Goal: Task Accomplishment & Management: Use online tool/utility

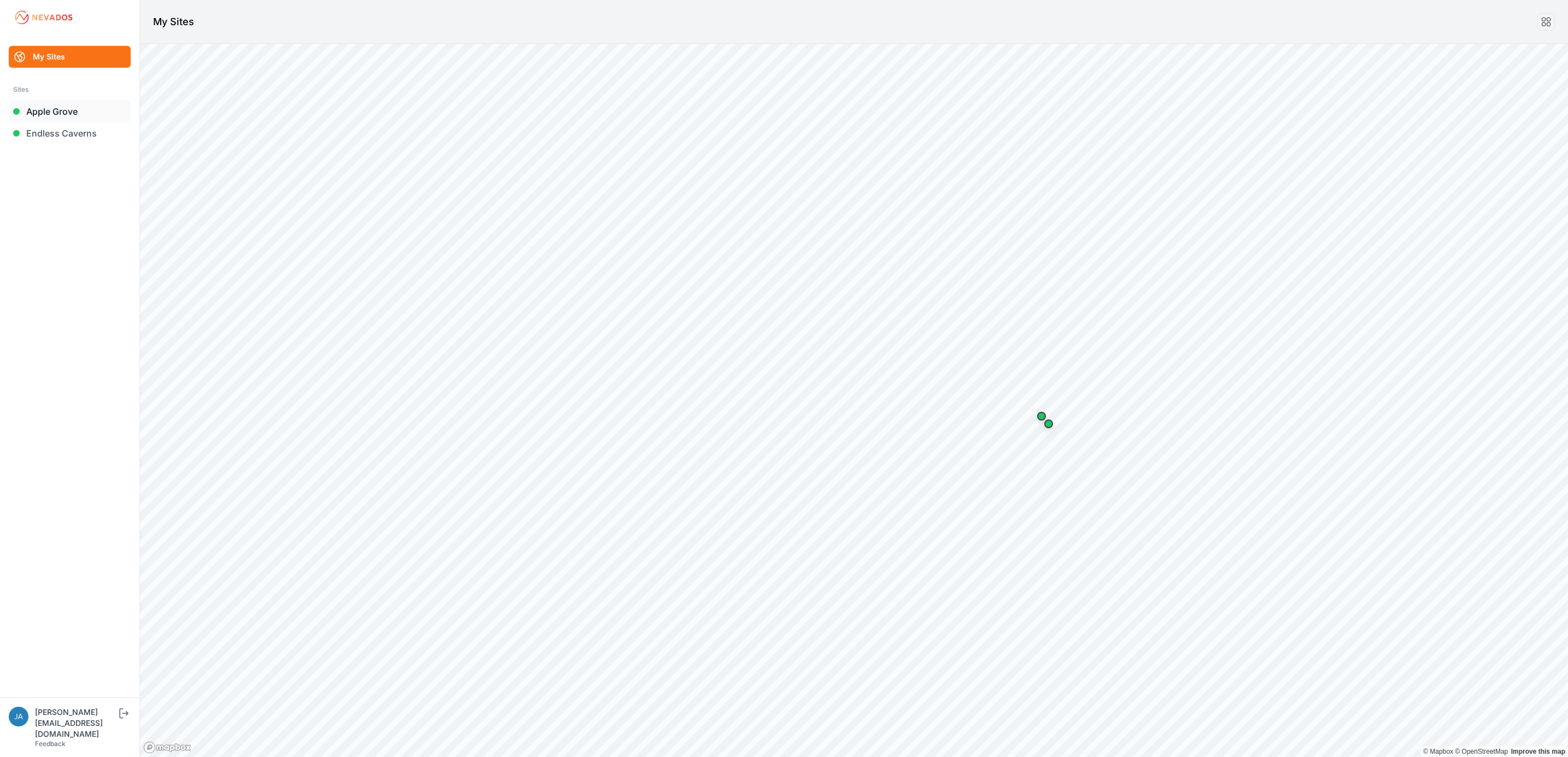
click at [75, 118] on link "Apple Grove" at bounding box center [70, 111] width 122 height 22
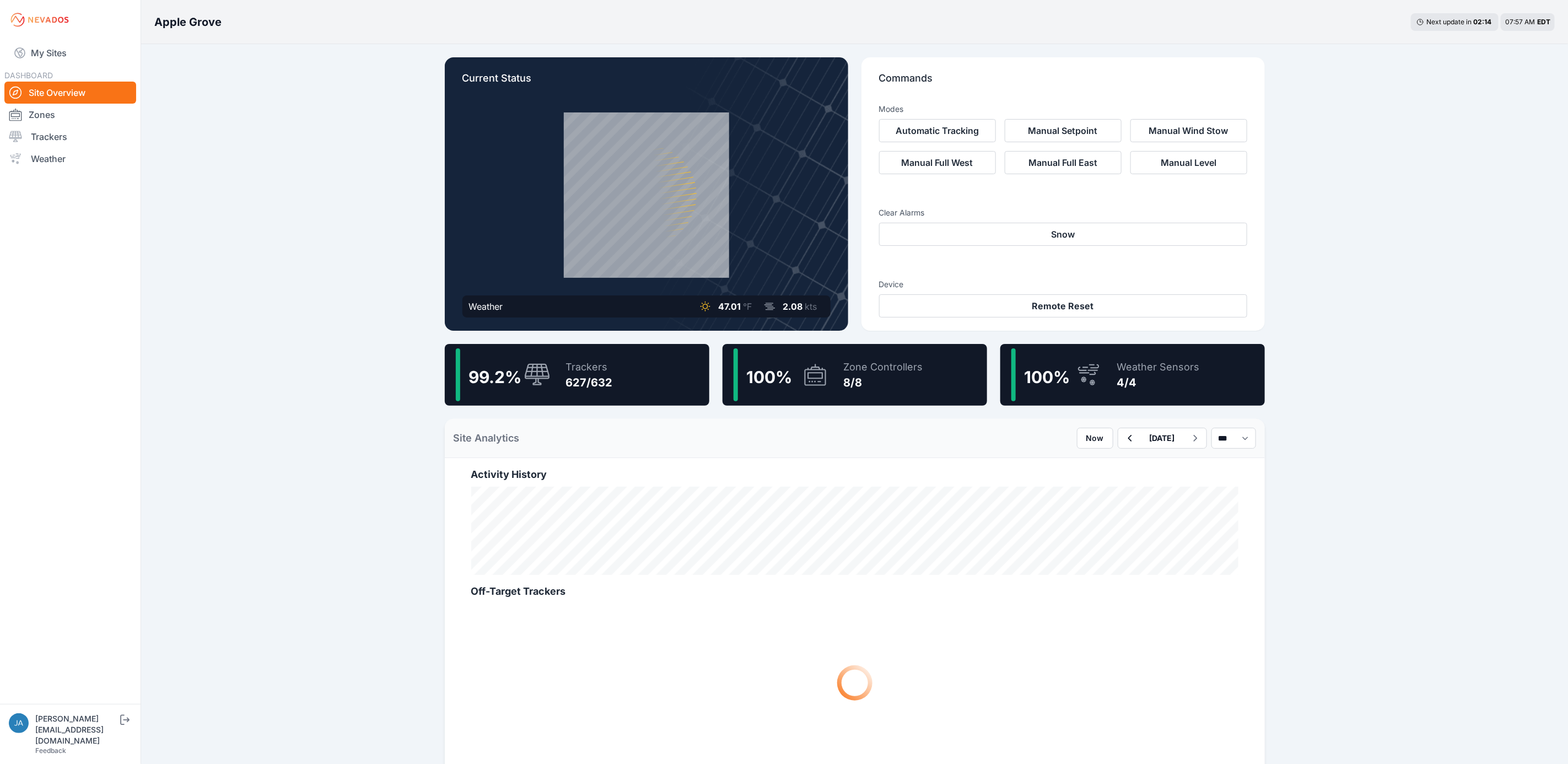
click at [527, 369] on icon at bounding box center [537, 374] width 26 height 22
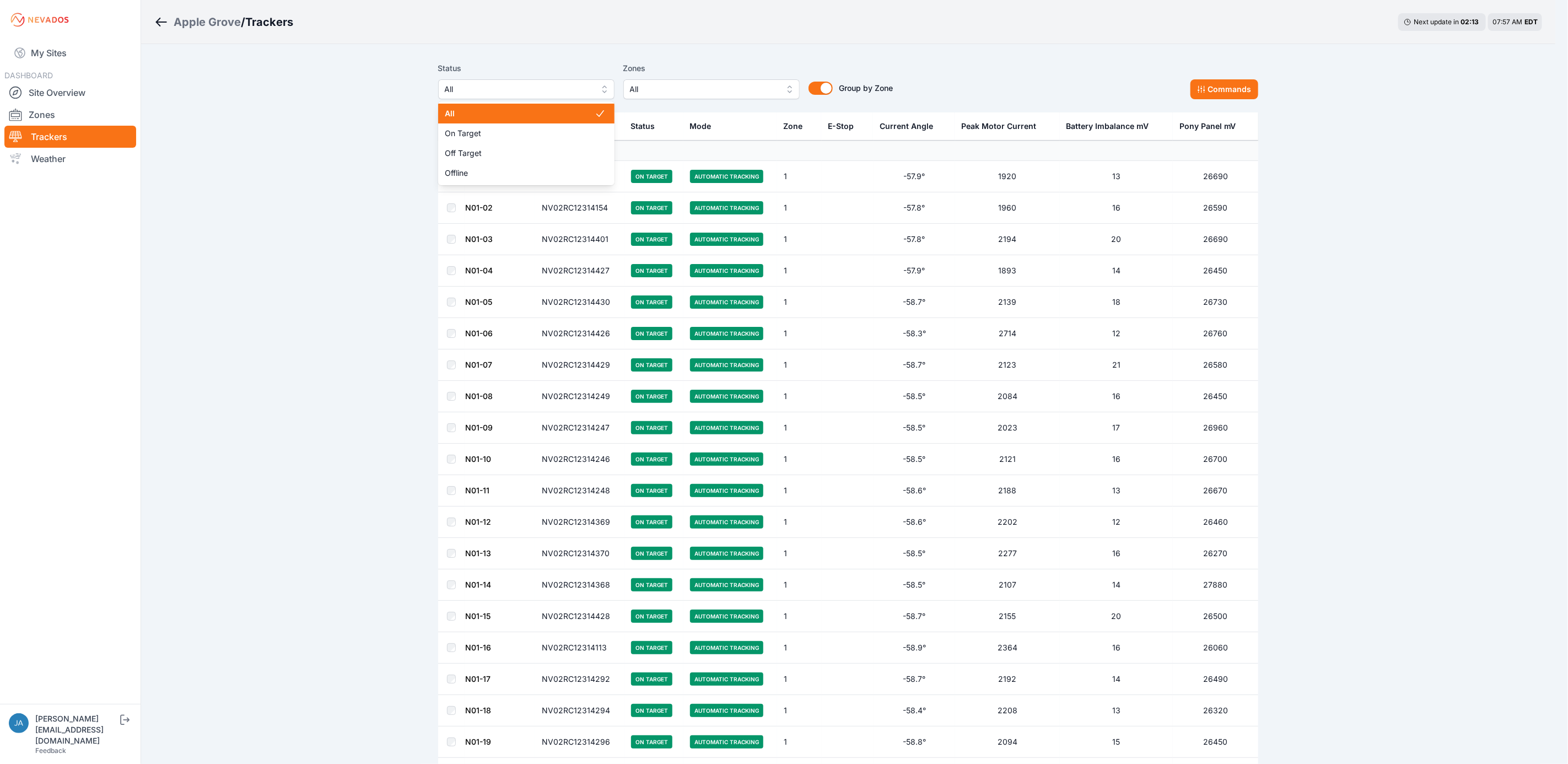
click at [518, 96] on button "All" at bounding box center [526, 89] width 176 height 20
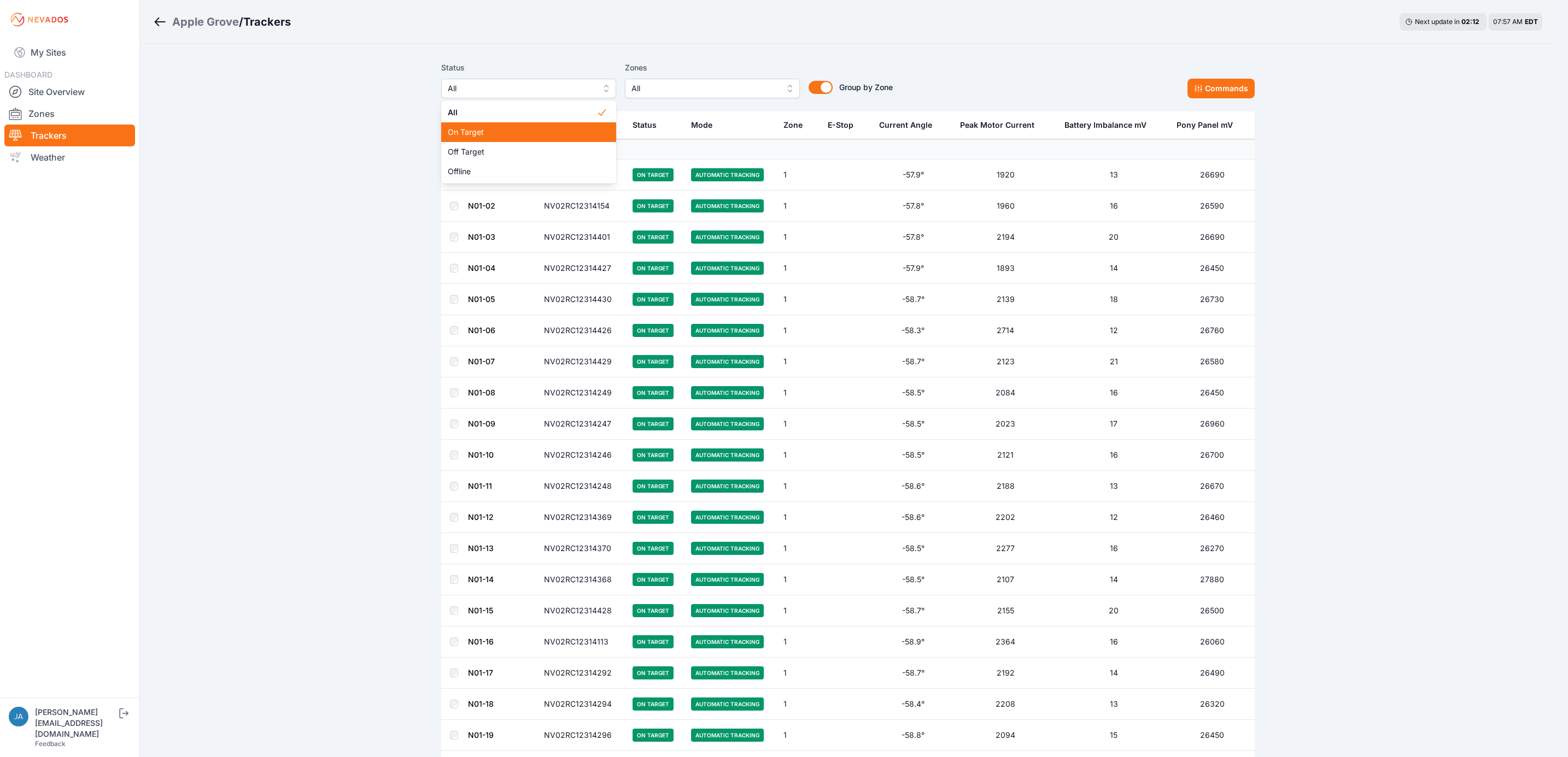
click at [503, 141] on div "On Target" at bounding box center [528, 132] width 175 height 20
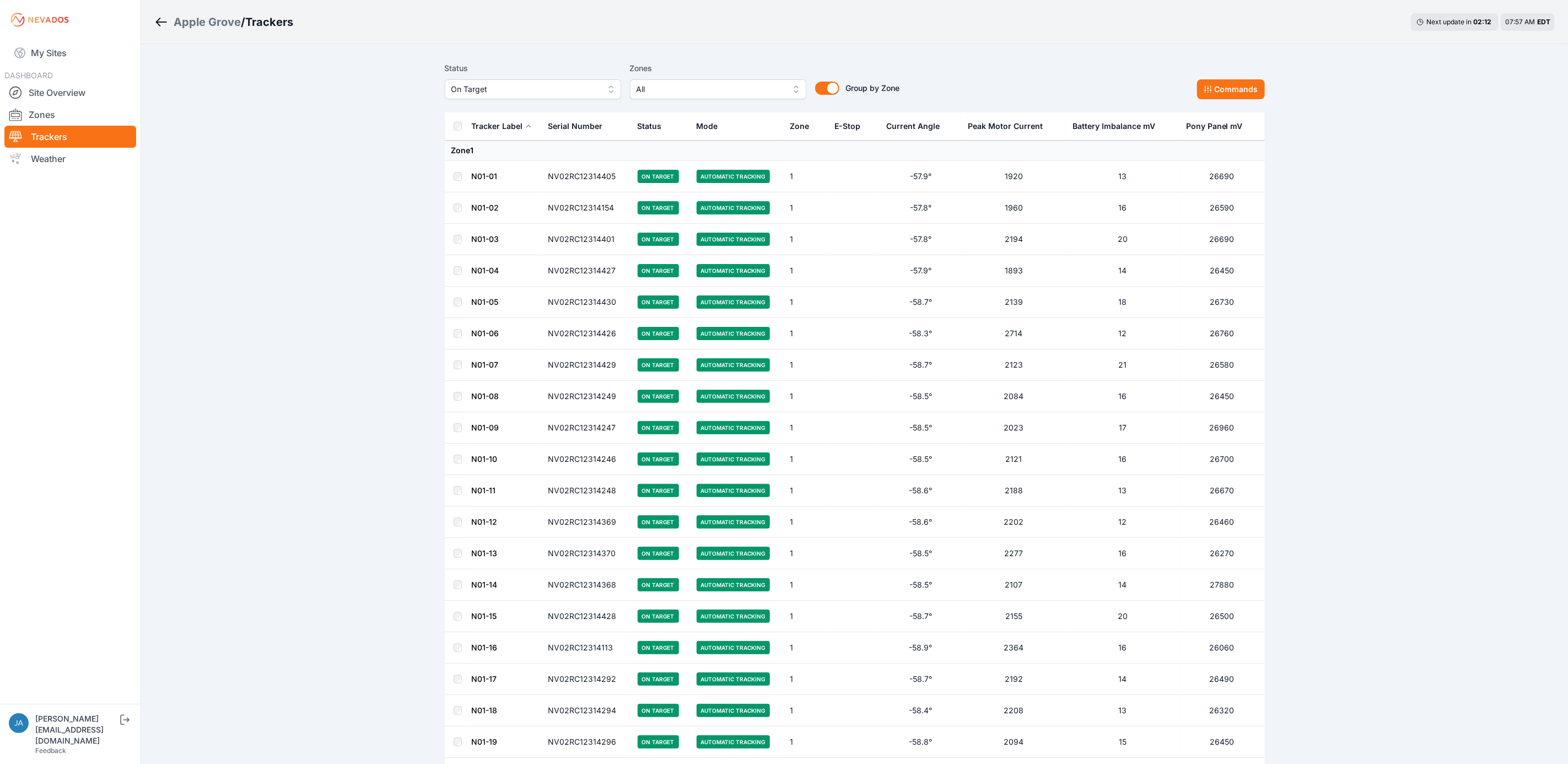
click at [511, 89] on span "On Target" at bounding box center [526, 89] width 148 height 13
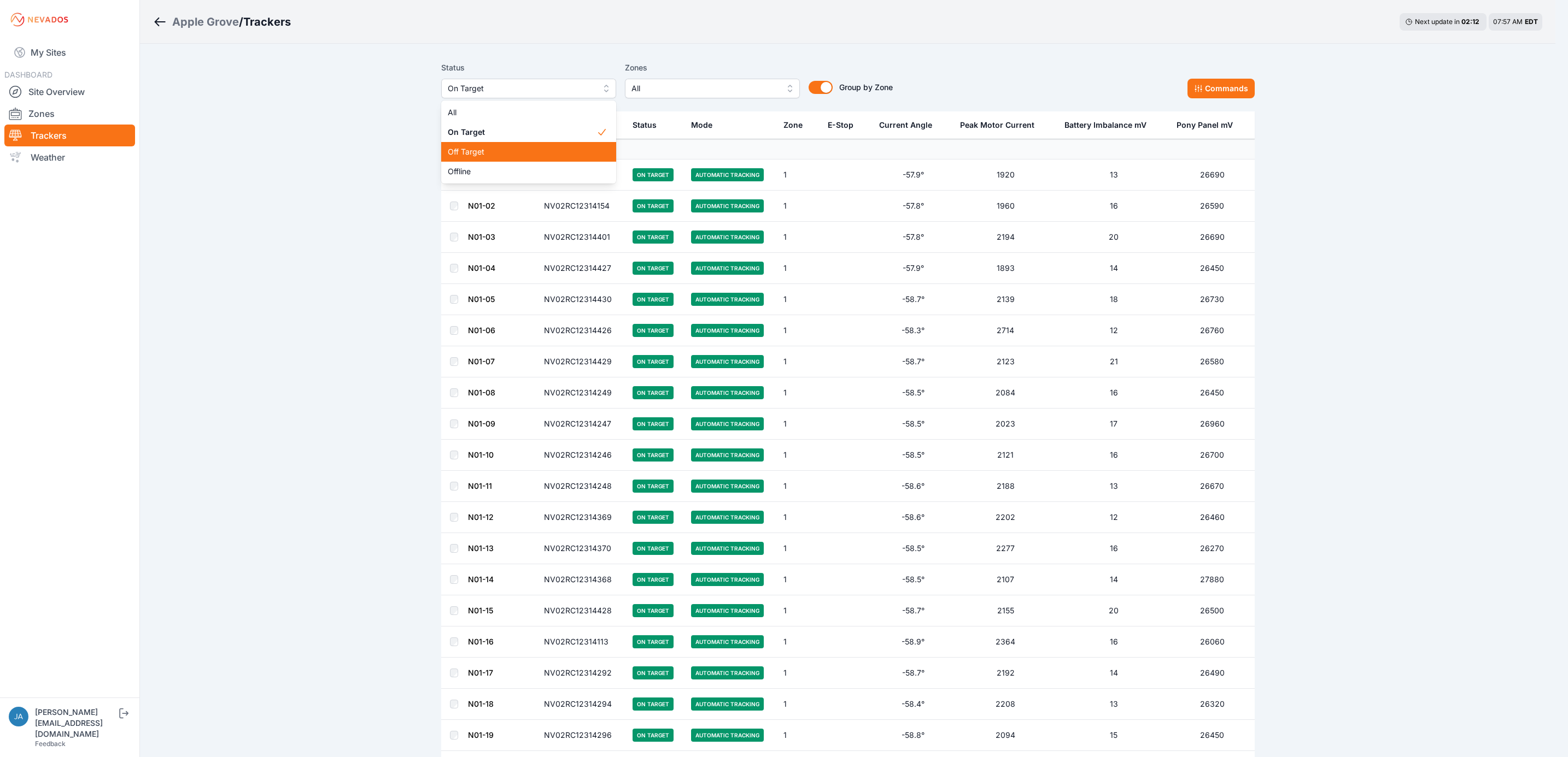
click at [512, 151] on span "Off Target" at bounding box center [522, 152] width 149 height 11
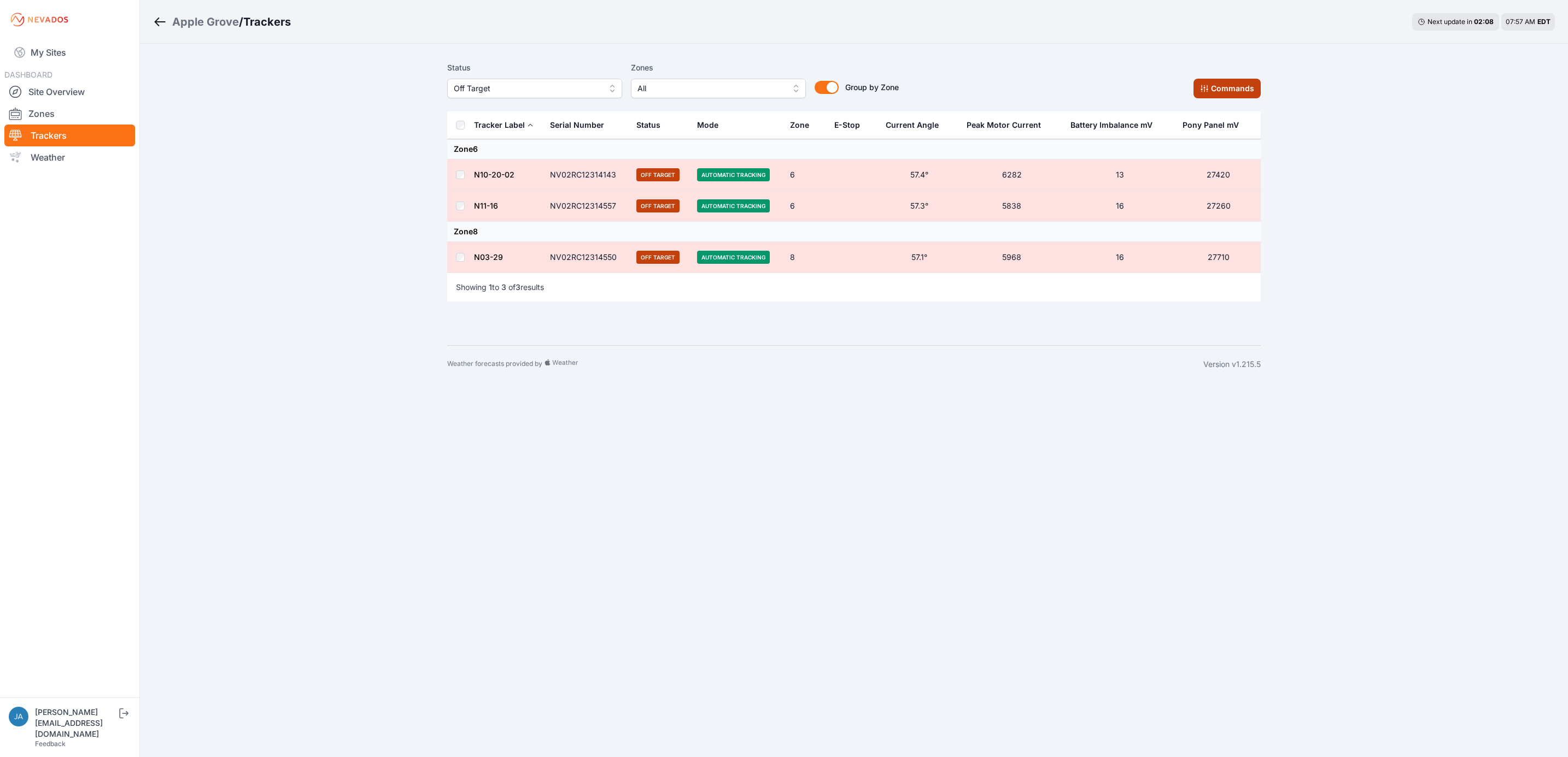
click at [1203, 92] on icon at bounding box center [1205, 88] width 9 height 9
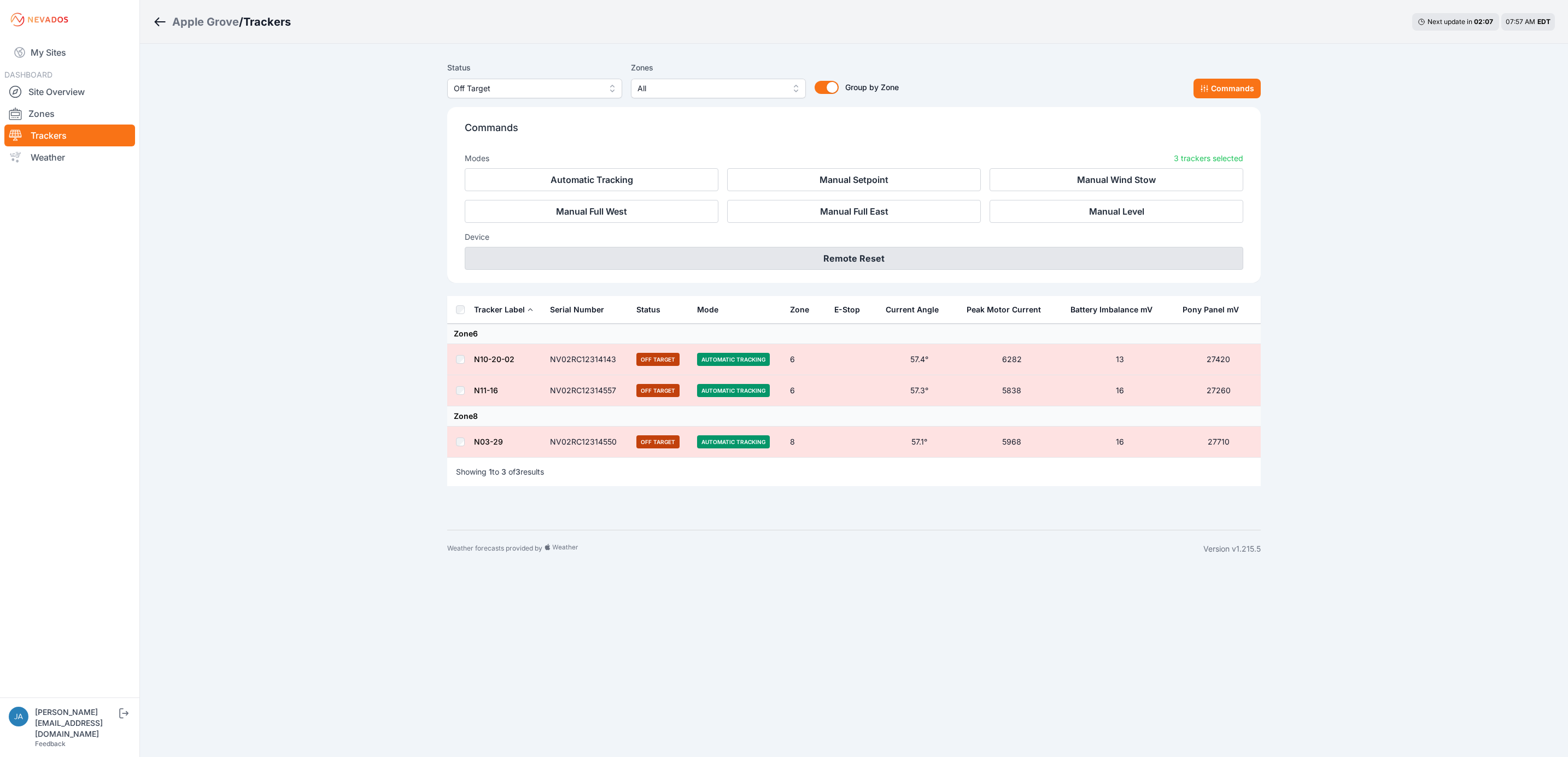
click at [766, 263] on button "Remote Reset" at bounding box center [853, 258] width 778 height 23
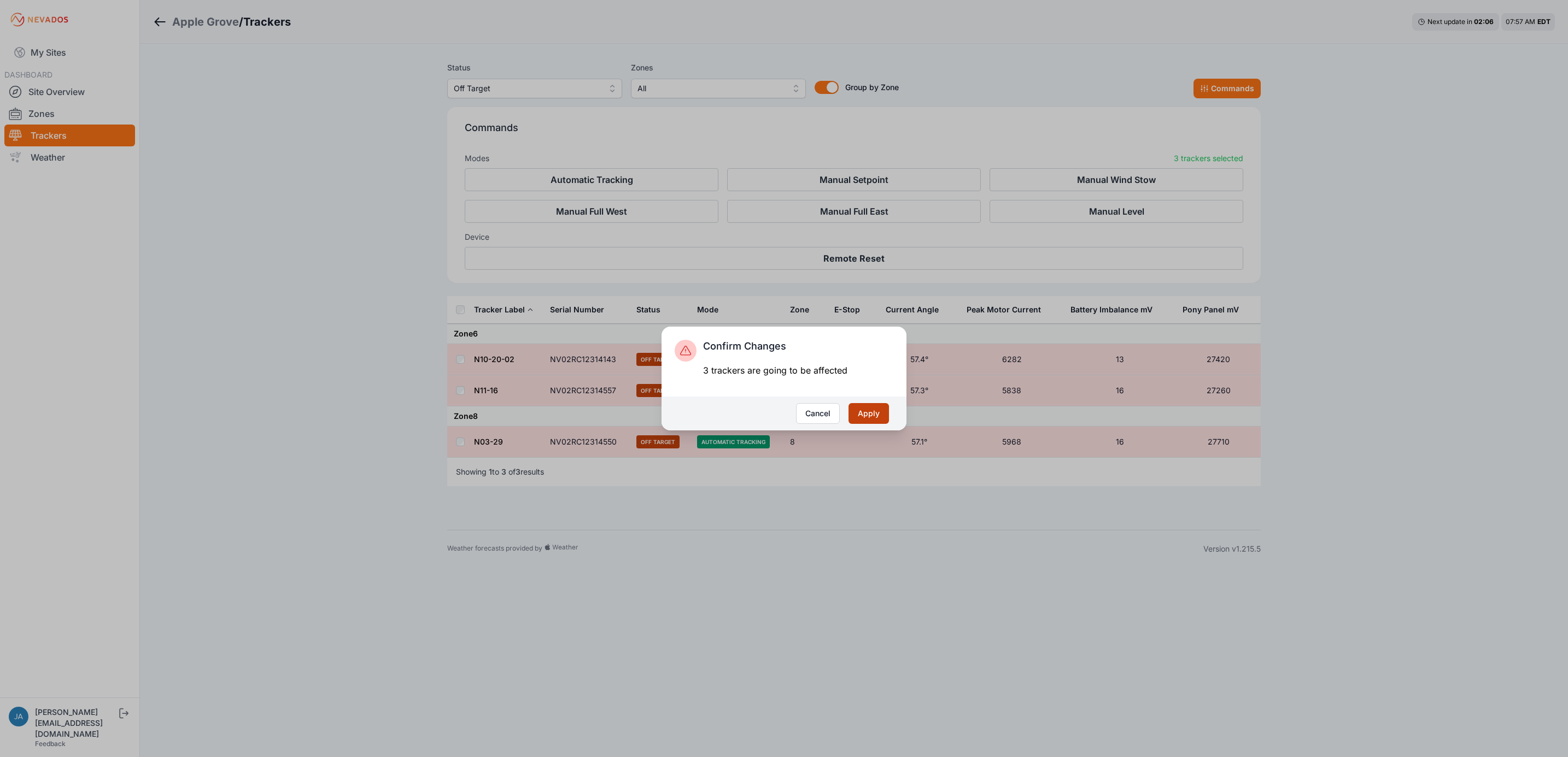
click at [857, 408] on button "Apply" at bounding box center [868, 414] width 40 height 21
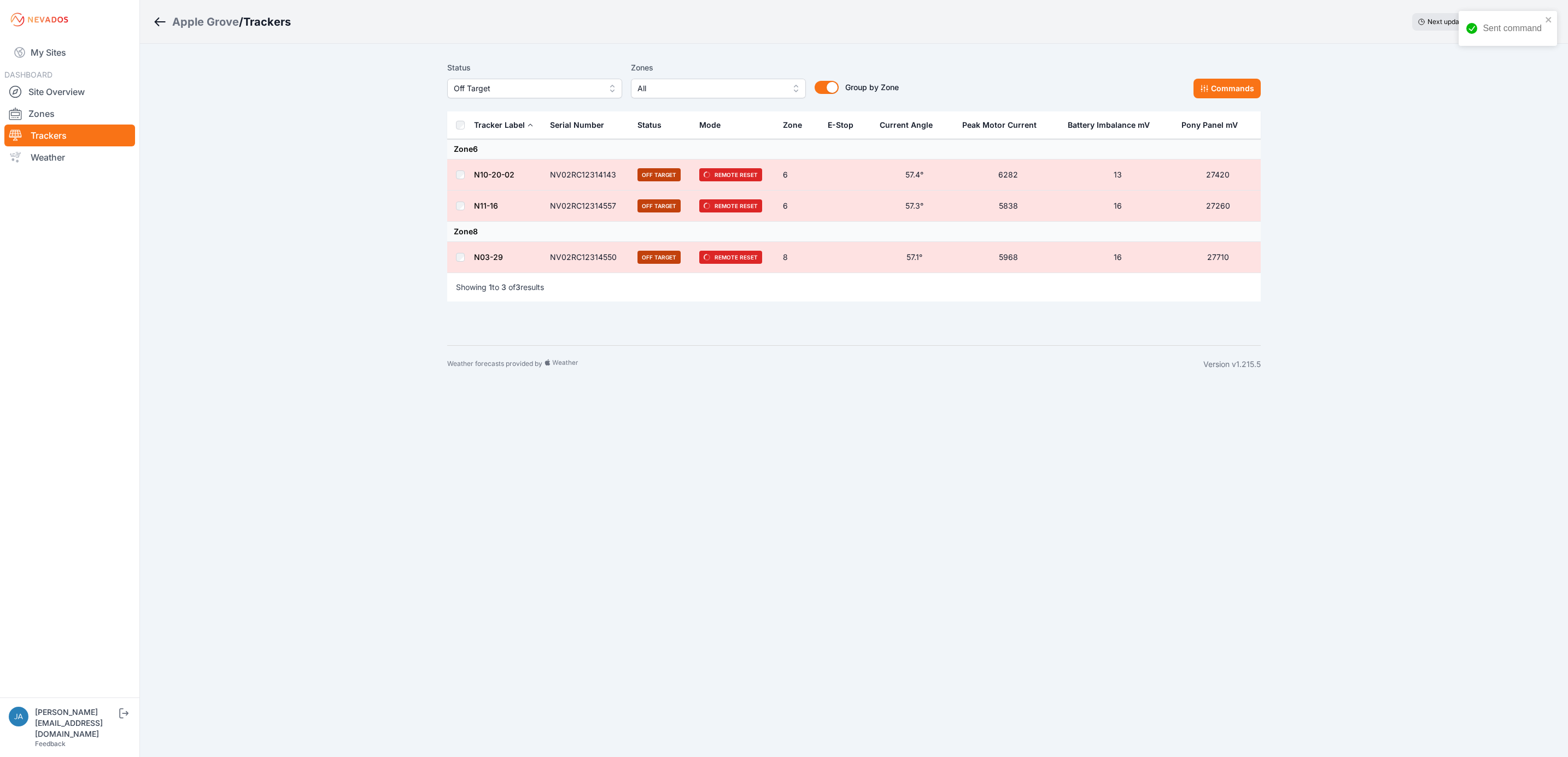
click at [545, 88] on span "Off Target" at bounding box center [527, 88] width 147 height 13
click at [510, 169] on span "Offline" at bounding box center [528, 171] width 149 height 11
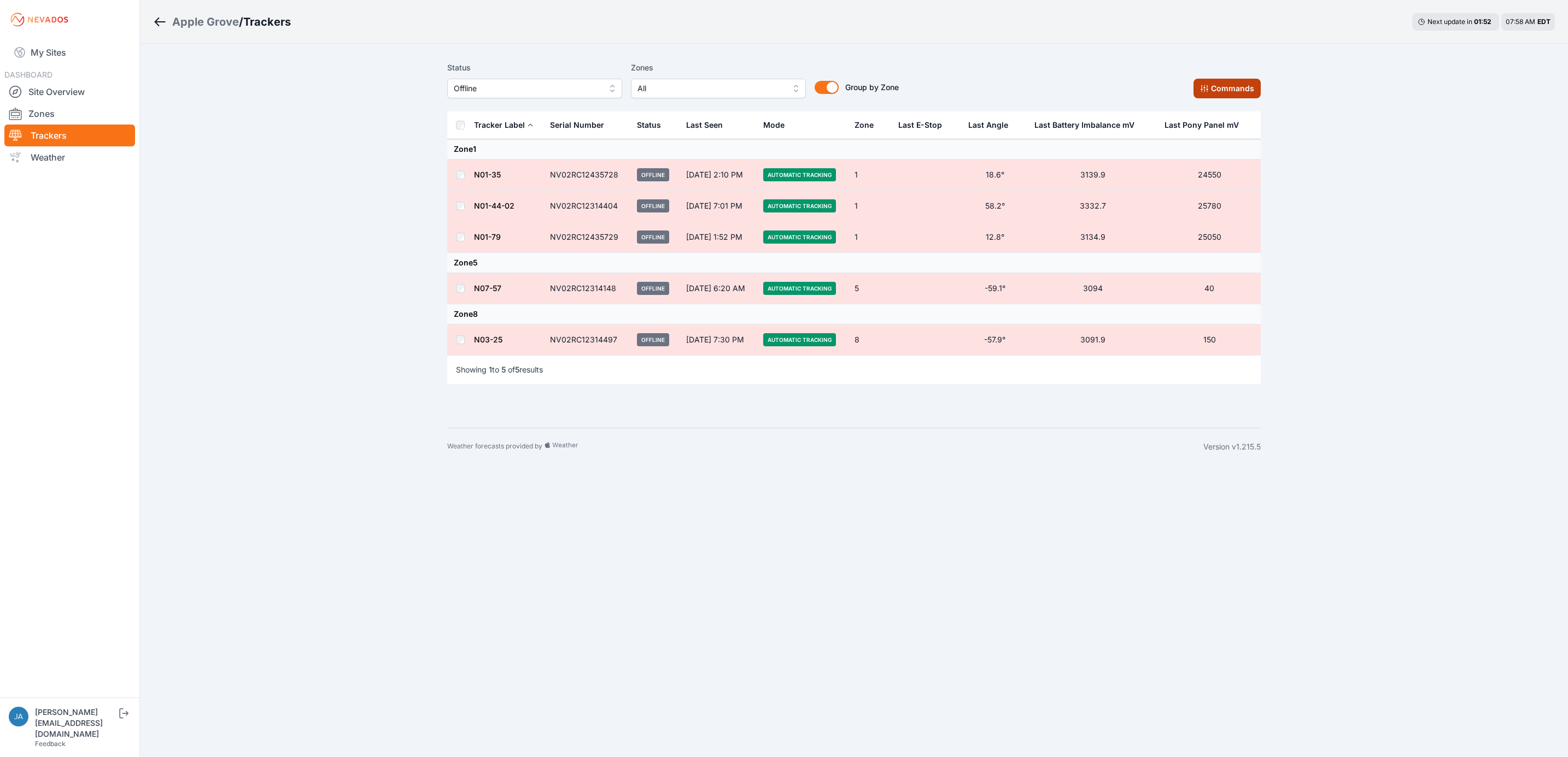
click at [1254, 93] on button "Commands" at bounding box center [1226, 88] width 67 height 20
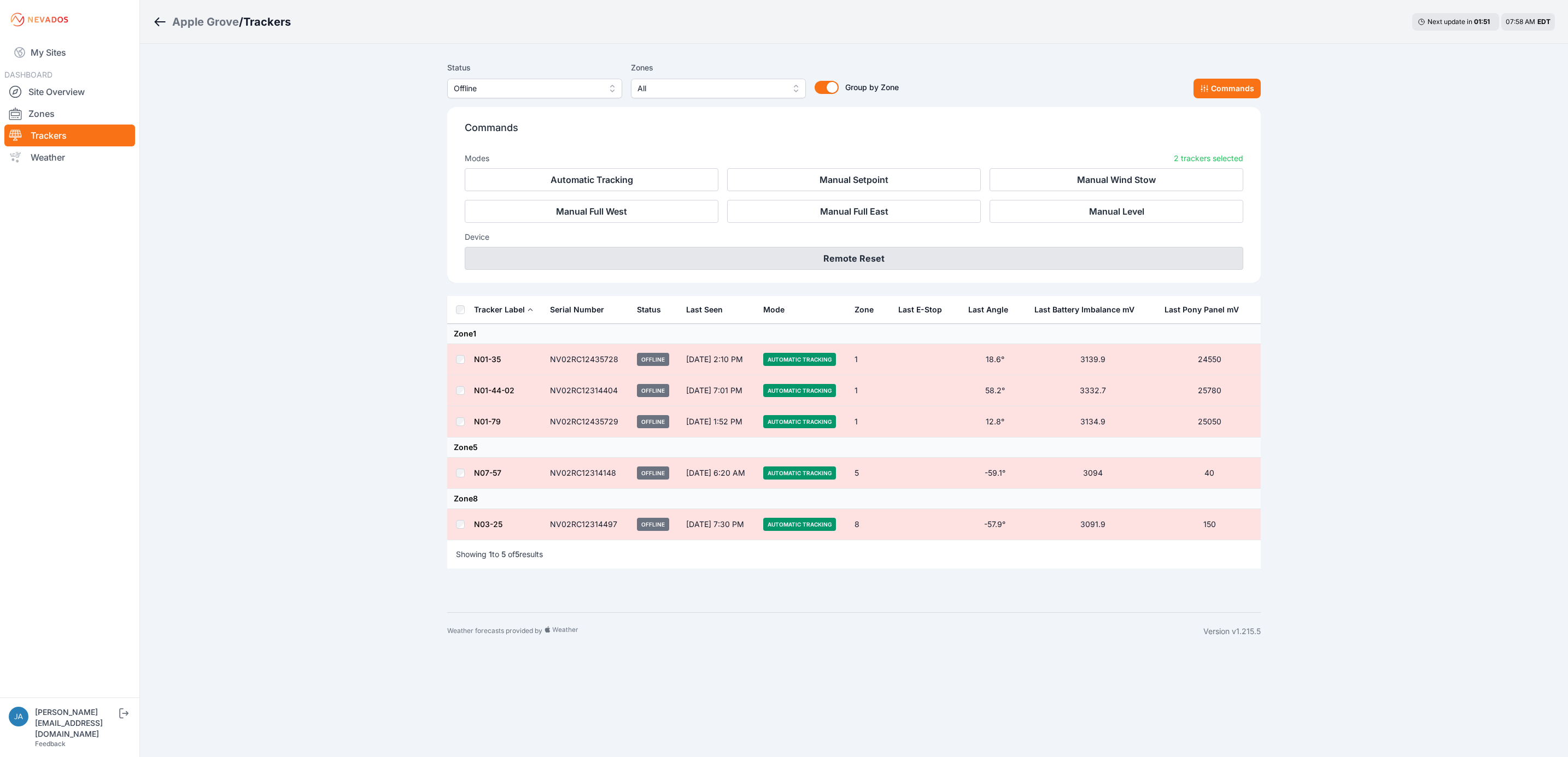
click at [889, 259] on button "Remote Reset" at bounding box center [853, 258] width 778 height 23
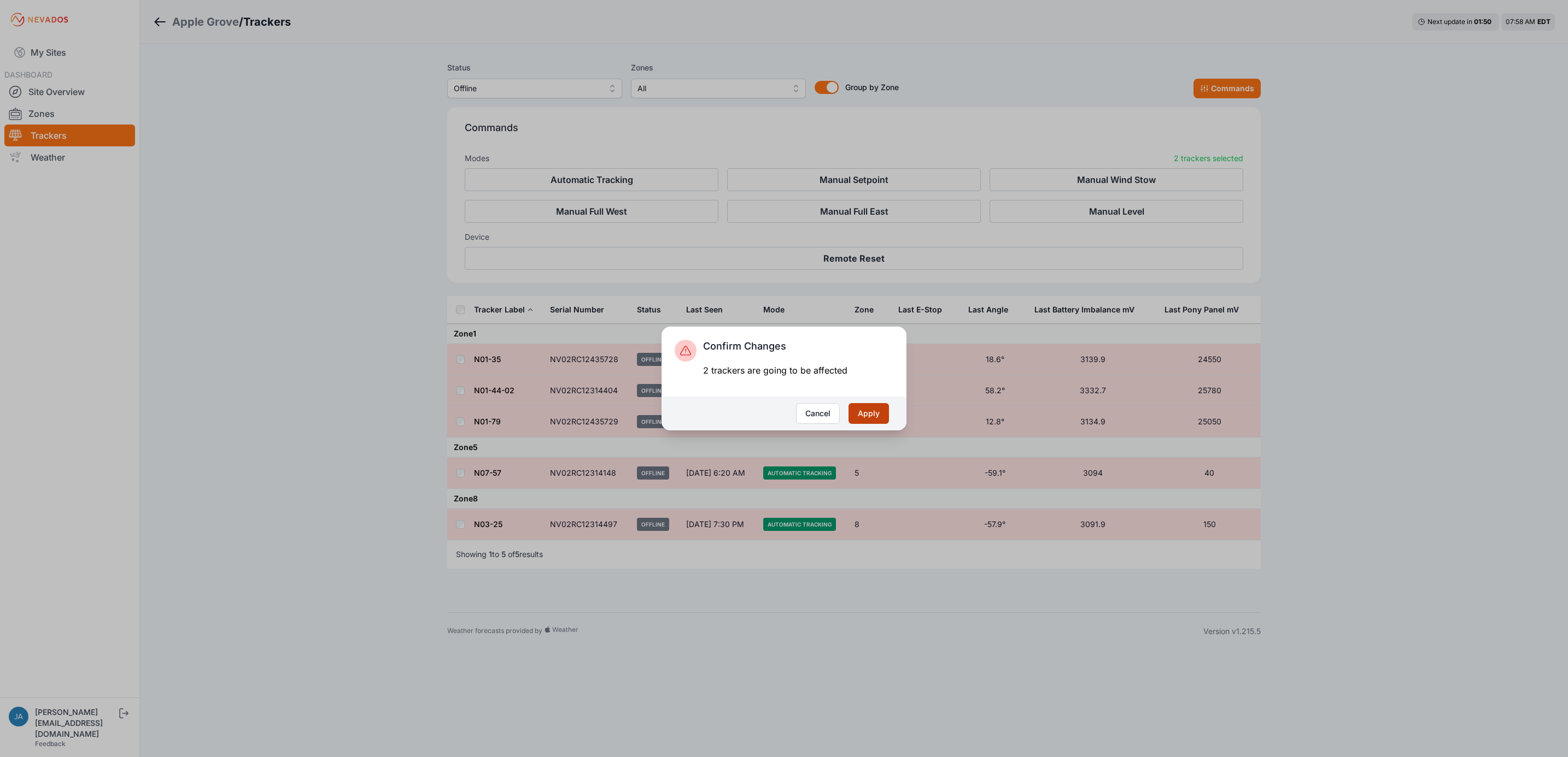
click at [874, 408] on button "Apply" at bounding box center [868, 414] width 40 height 21
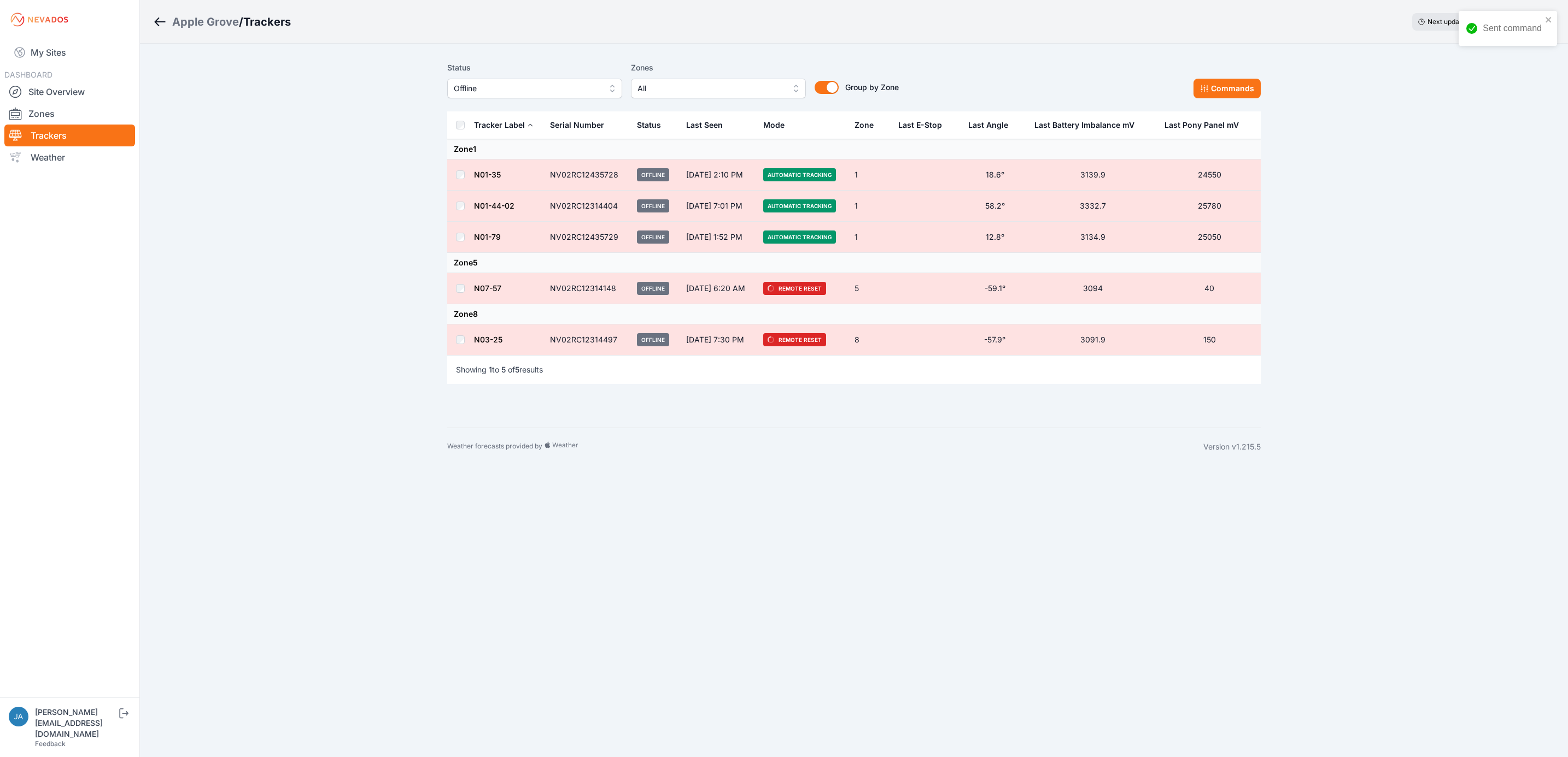
click at [59, 54] on link "My Sites" at bounding box center [70, 52] width 131 height 26
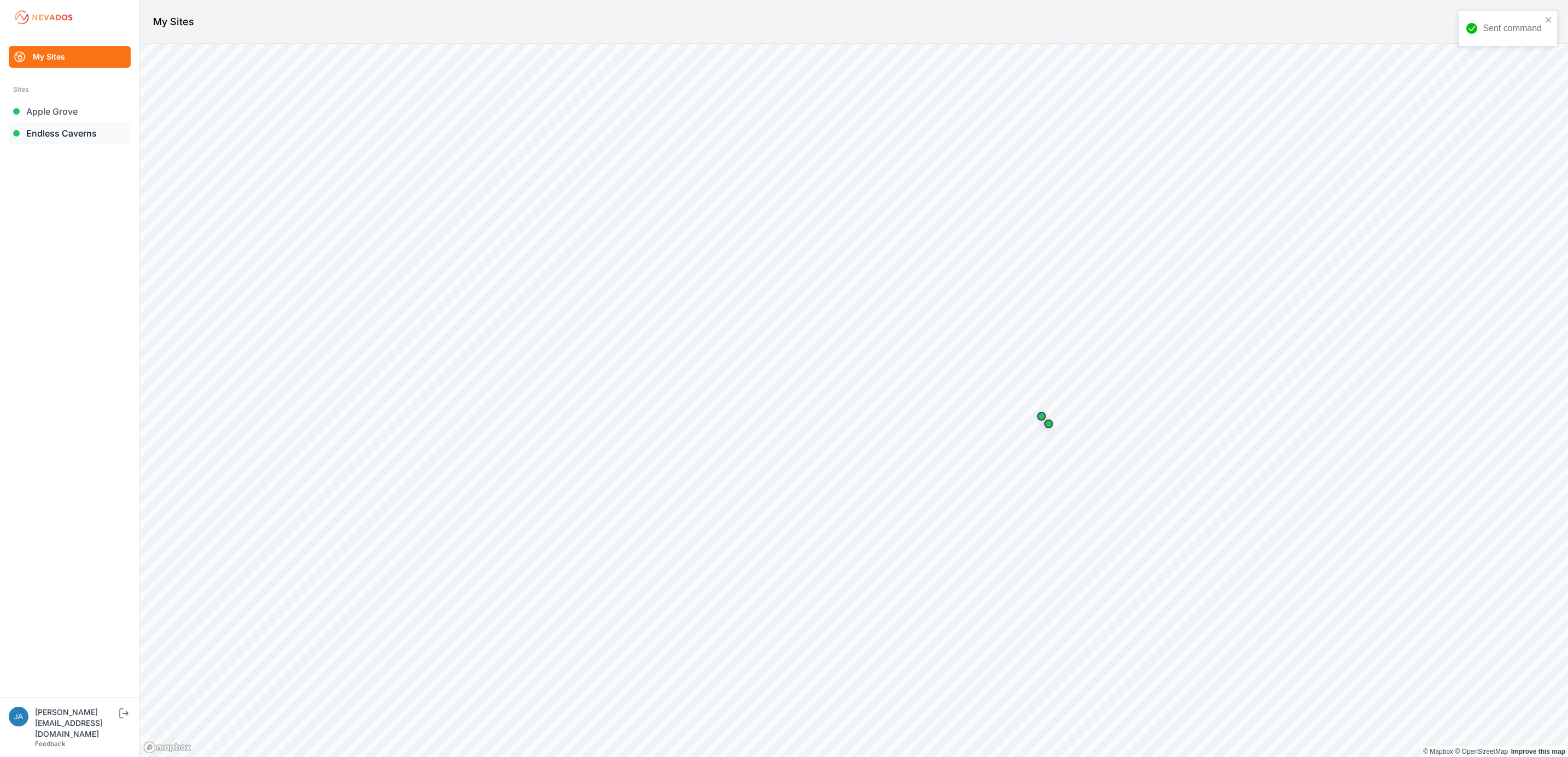
click at [52, 134] on link "Endless Caverns" at bounding box center [70, 133] width 122 height 22
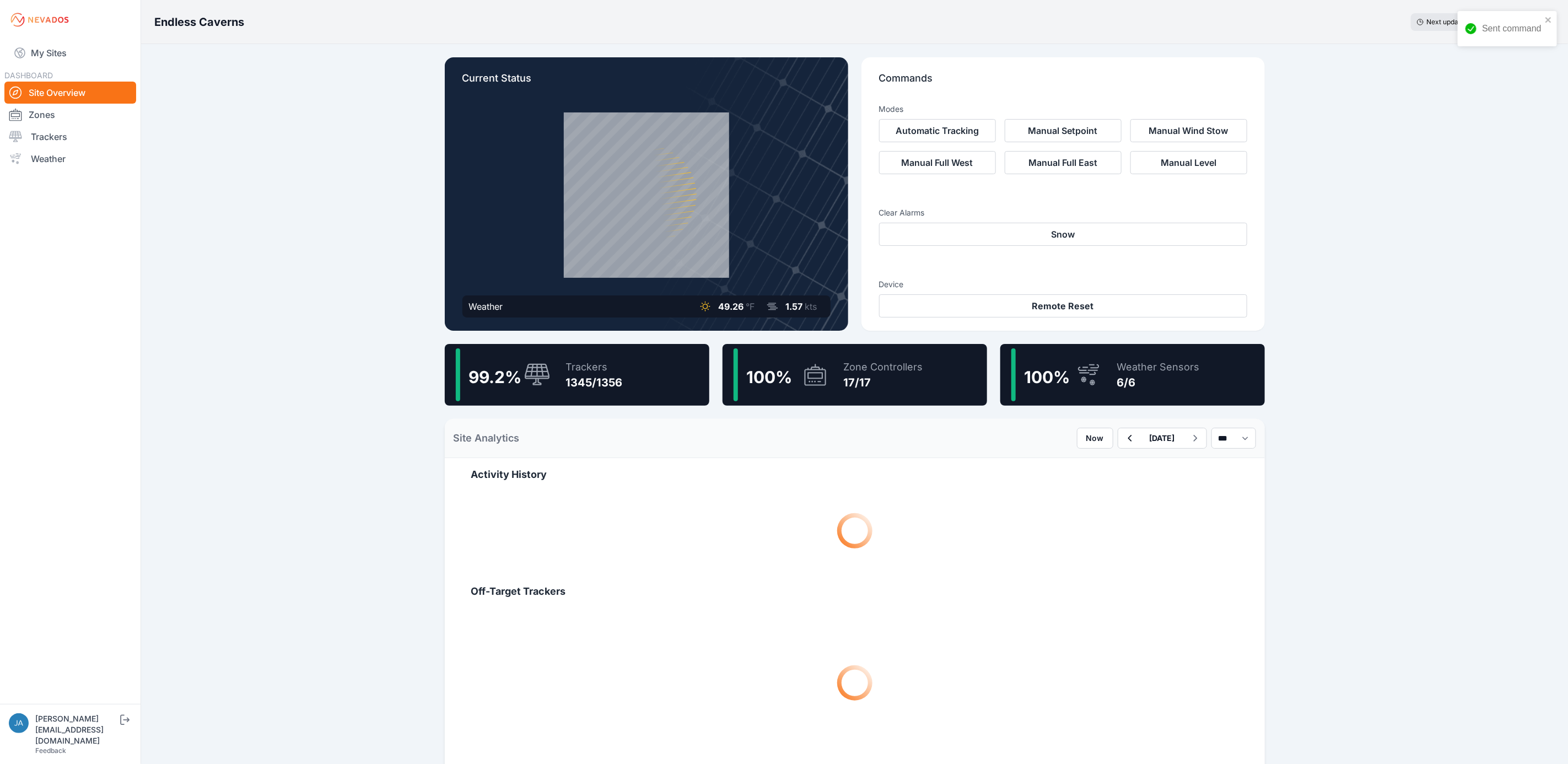
click at [559, 375] on div "Trackers 1345/1356" at bounding box center [588, 375] width 68 height 53
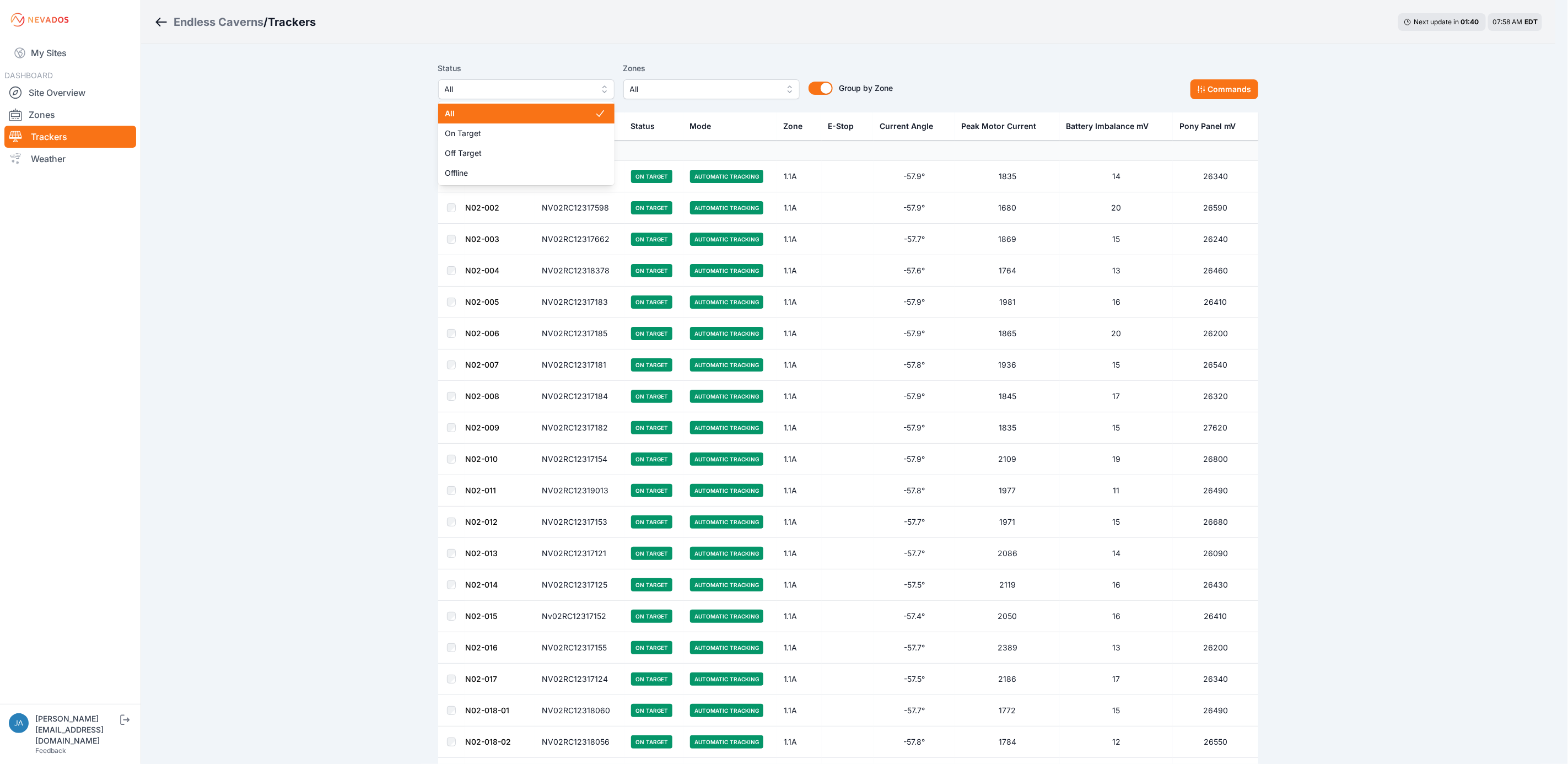
click at [507, 87] on span "All" at bounding box center [519, 89] width 148 height 13
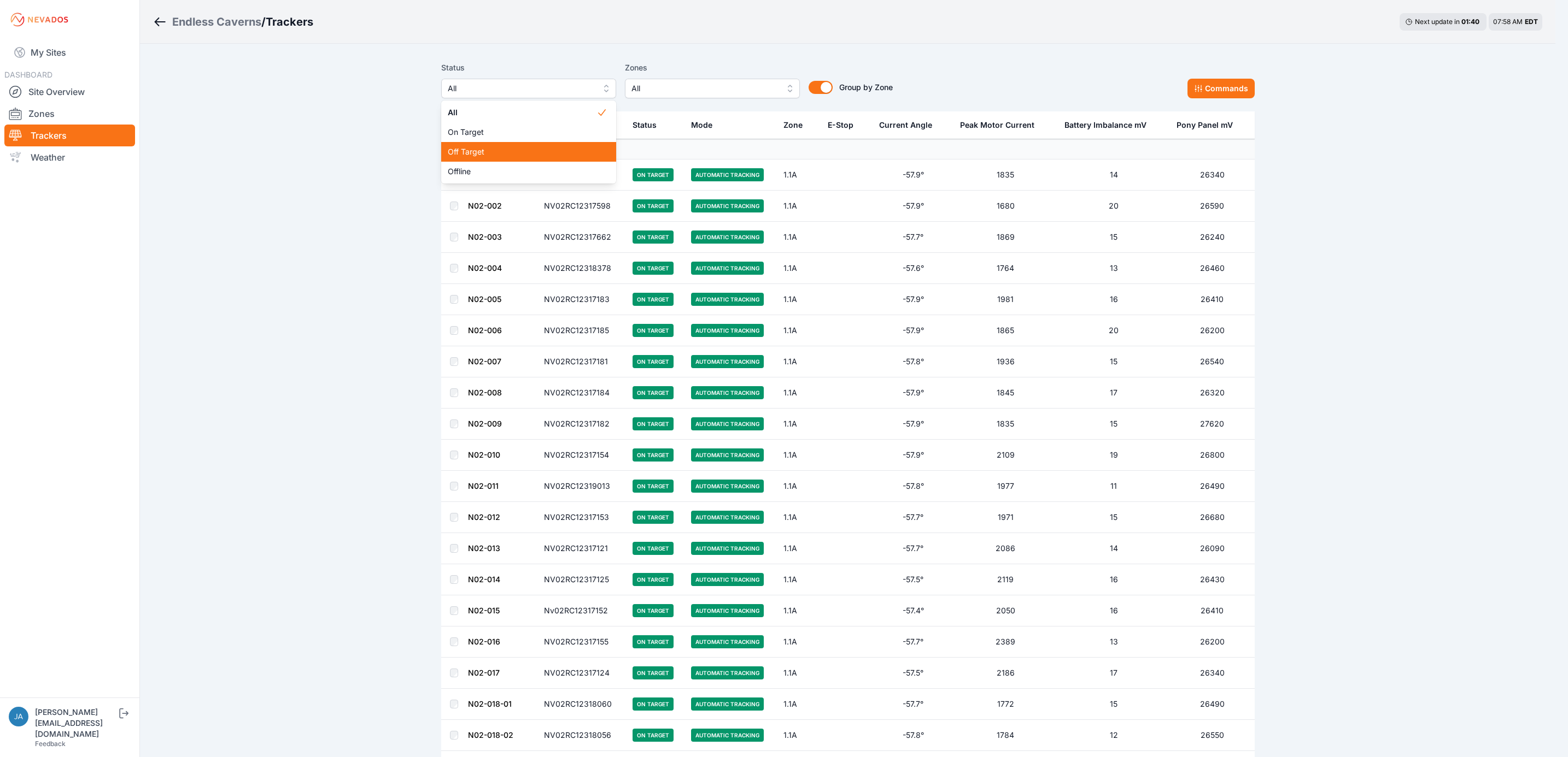
click at [492, 148] on span "Off Target" at bounding box center [522, 152] width 149 height 11
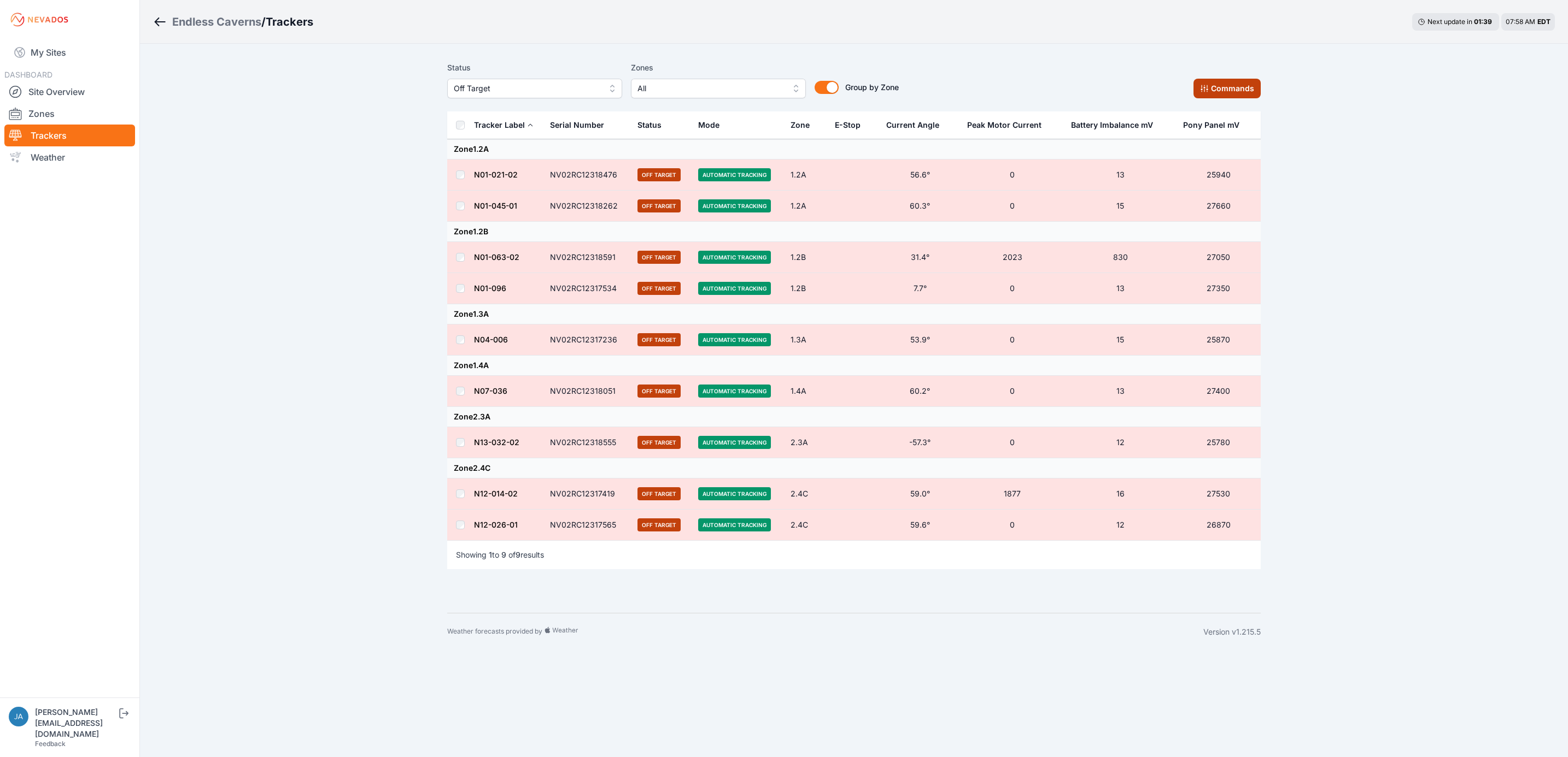
click at [1235, 94] on button "Commands" at bounding box center [1226, 88] width 67 height 20
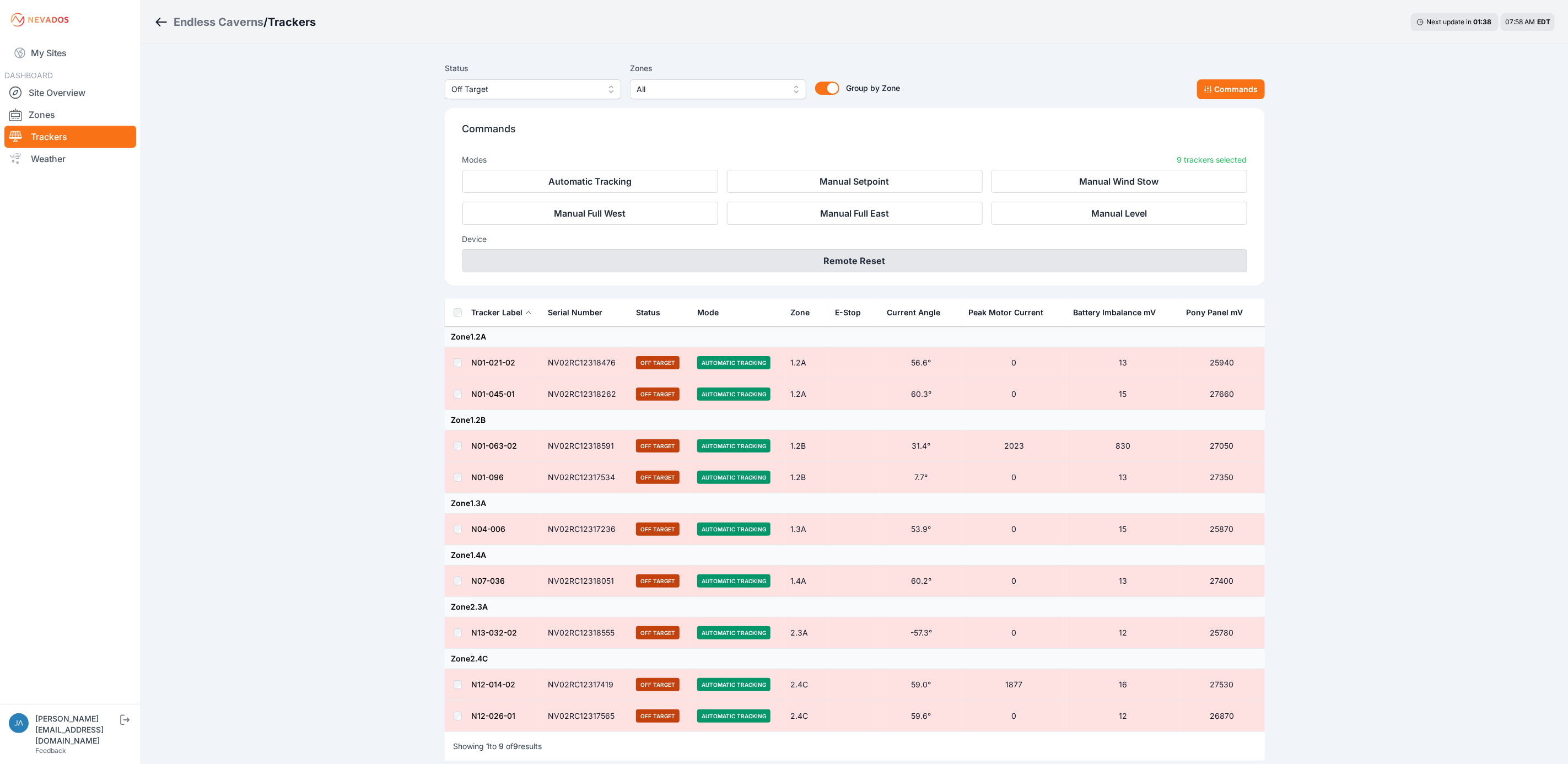
click at [991, 256] on button "Remote Reset" at bounding box center [854, 261] width 785 height 23
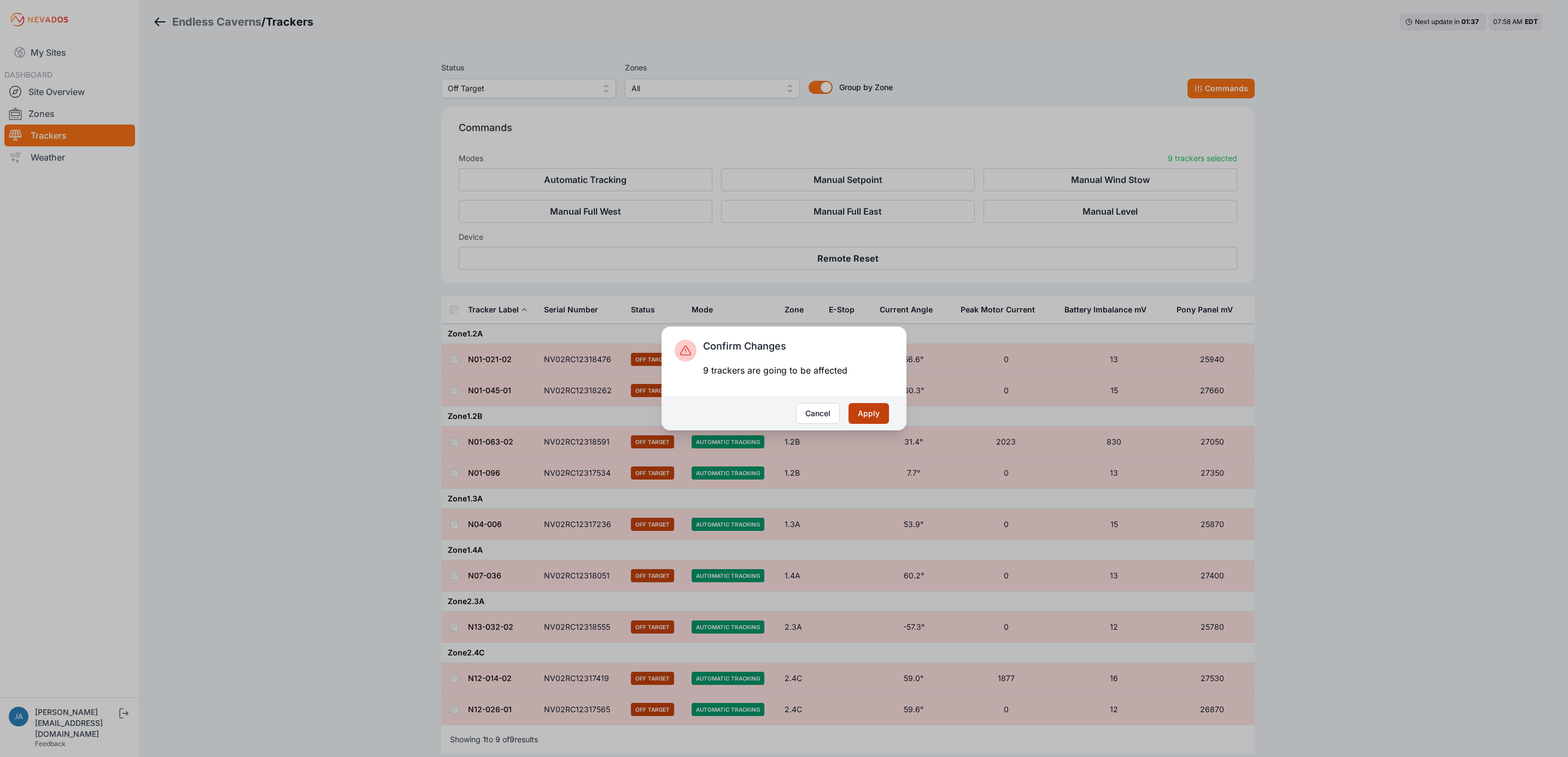
click at [881, 405] on button "Apply" at bounding box center [868, 414] width 40 height 21
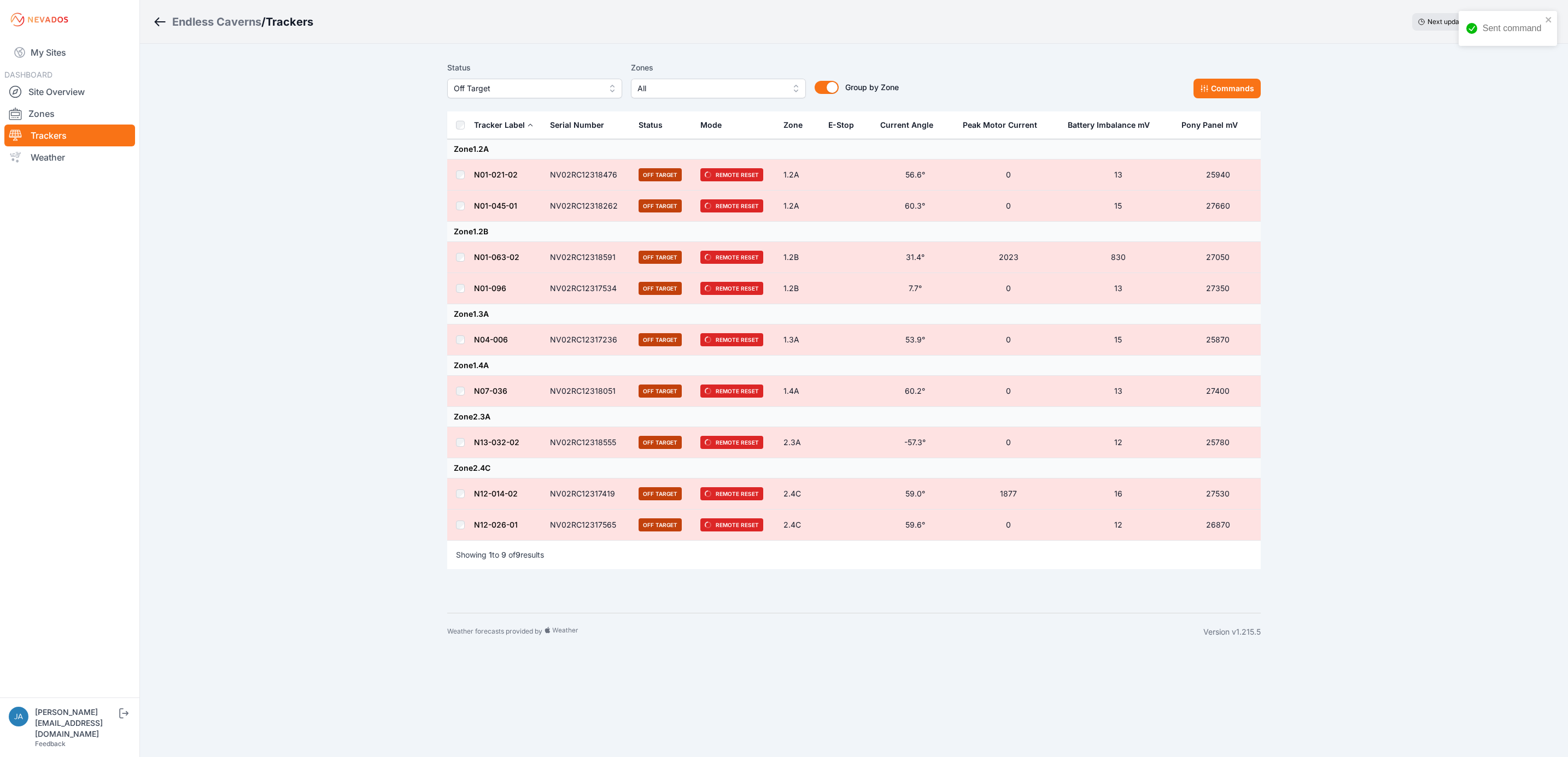
click at [575, 97] on button "Off Target" at bounding box center [535, 88] width 175 height 20
click at [546, 175] on span "Offline" at bounding box center [528, 171] width 149 height 11
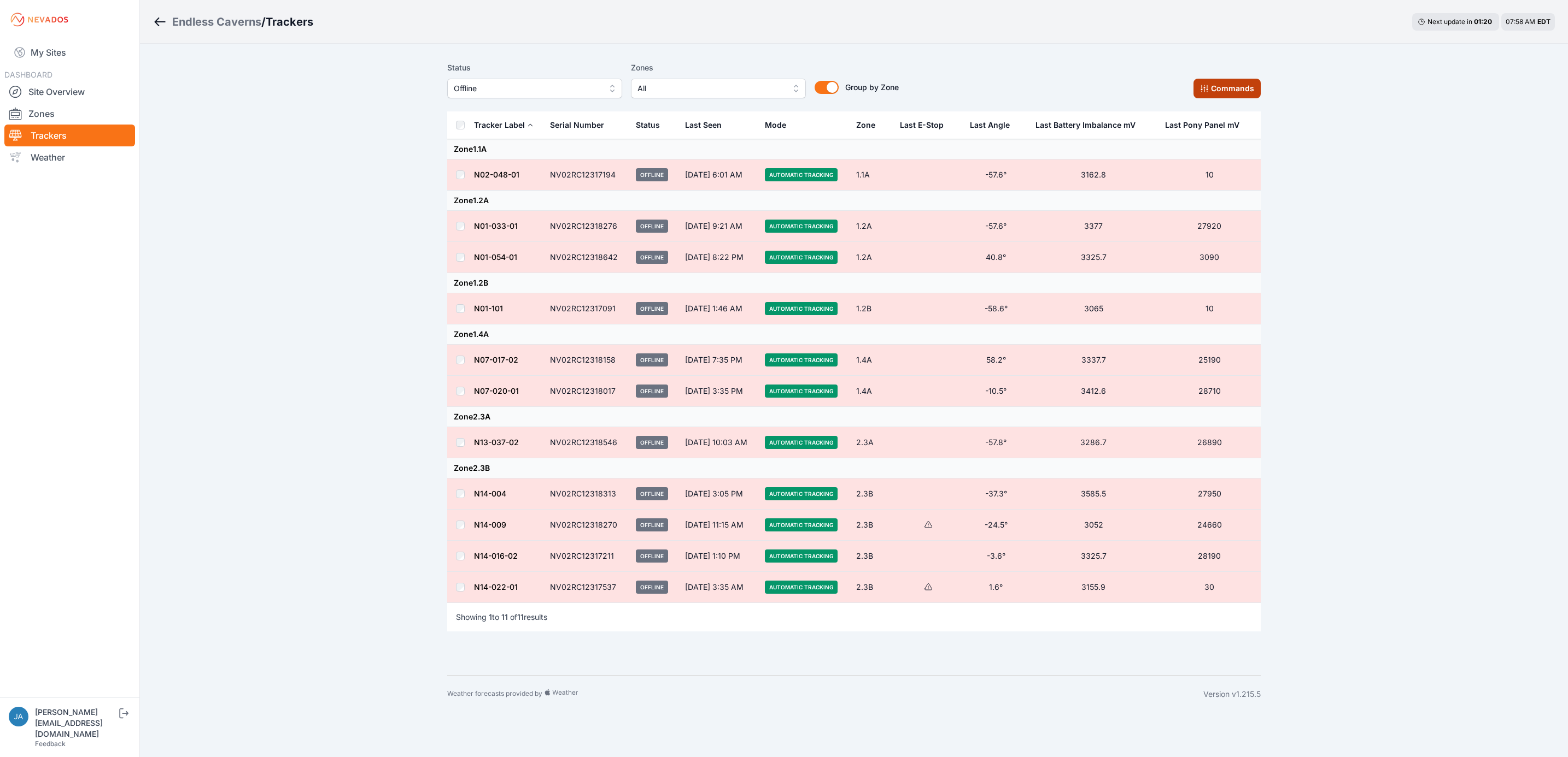
drag, startPoint x: 1209, startPoint y: 91, endPoint x: 1200, endPoint y: 93, distance: 9.2
click at [1209, 91] on icon at bounding box center [1205, 88] width 9 height 9
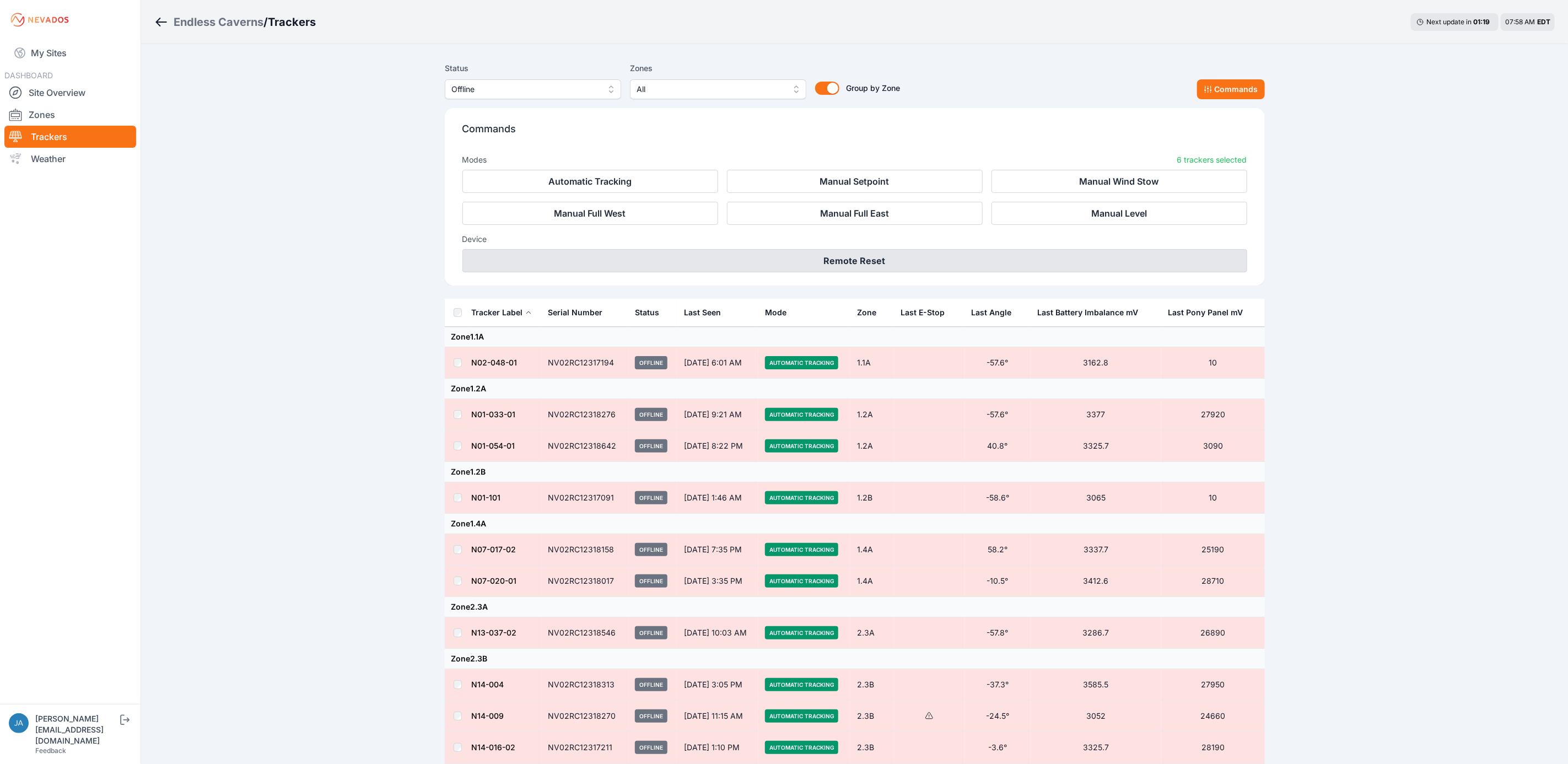
click at [852, 253] on button "Remote Reset" at bounding box center [854, 261] width 785 height 23
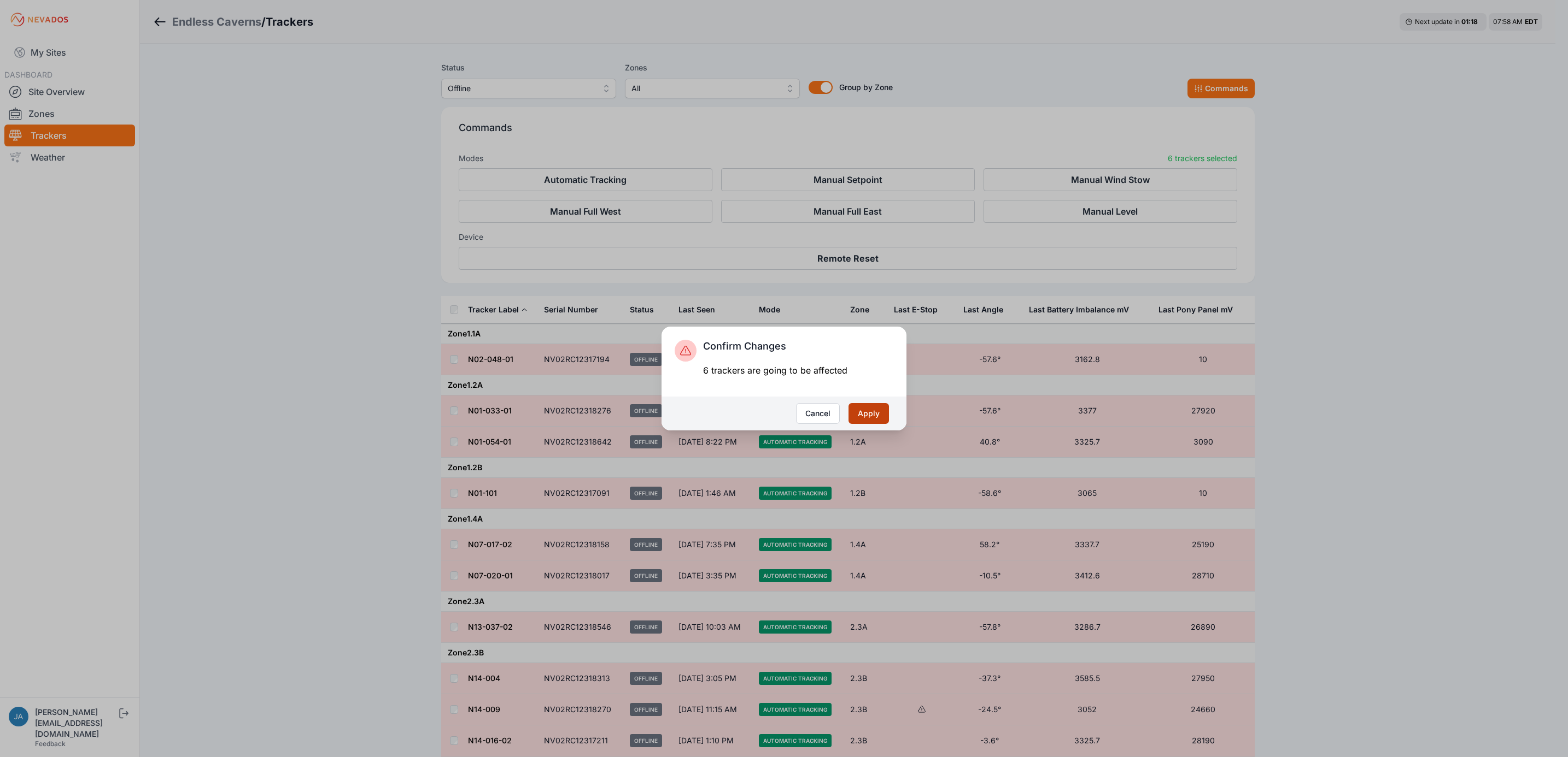
click at [870, 413] on button "Apply" at bounding box center [868, 414] width 40 height 21
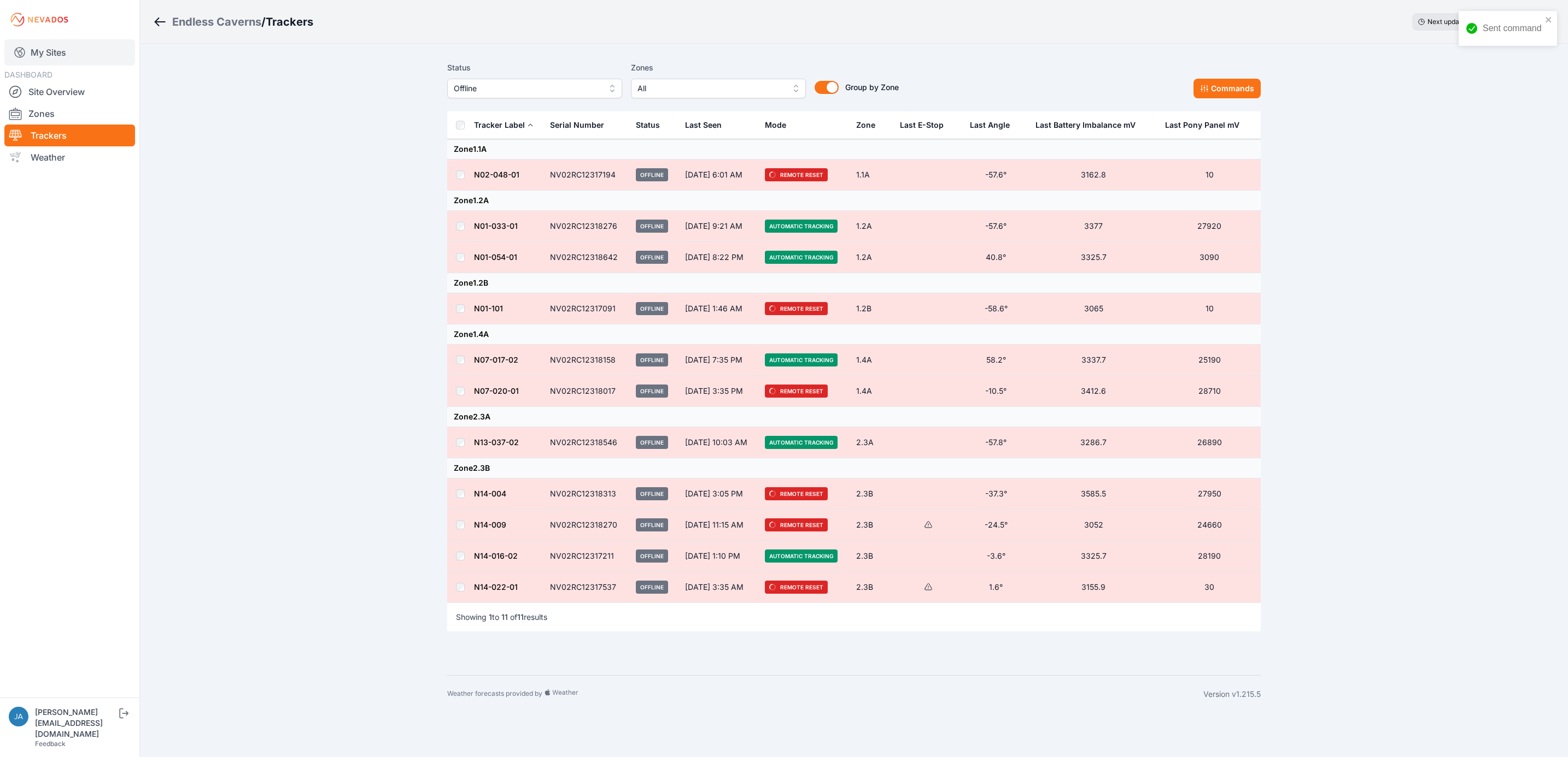
click at [53, 52] on link "My Sites" at bounding box center [70, 52] width 131 height 26
